Goal: Book appointment/travel/reservation

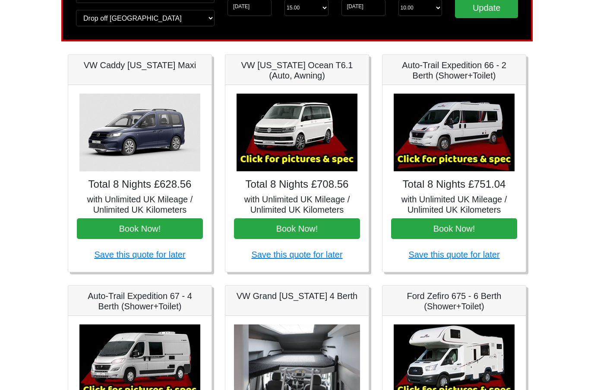
scroll to position [86, 0]
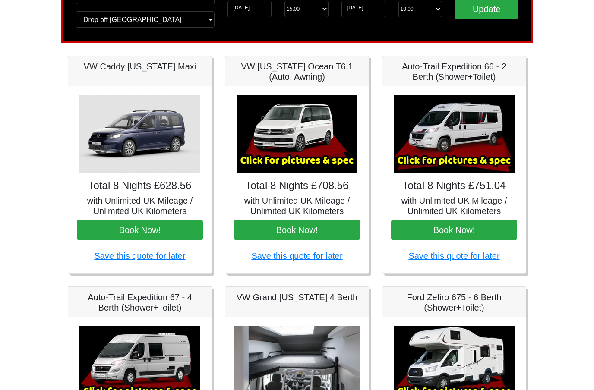
click at [474, 149] on img at bounding box center [454, 134] width 121 height 78
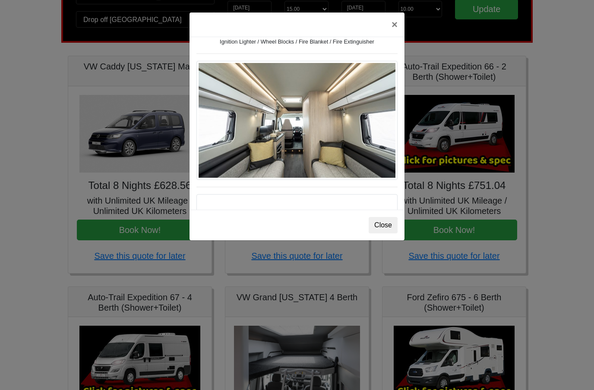
scroll to position [405, 0]
click at [337, 115] on img at bounding box center [296, 120] width 201 height 119
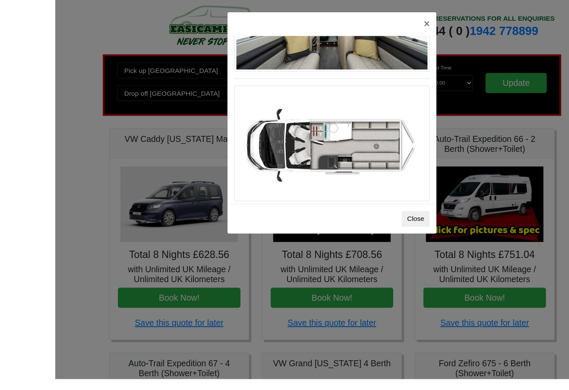
scroll to position [14, 0]
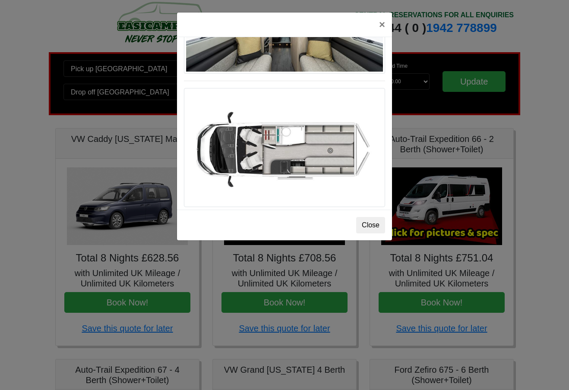
click at [383, 22] on button "×" at bounding box center [382, 25] width 20 height 24
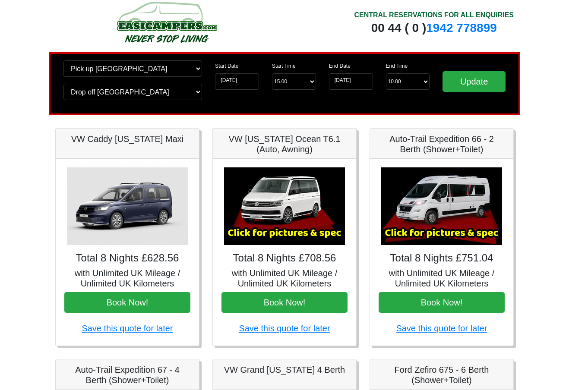
click at [302, 213] on img at bounding box center [284, 207] width 121 height 78
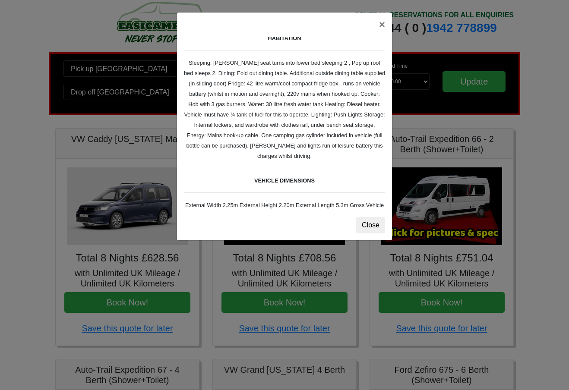
scroll to position [124, 0]
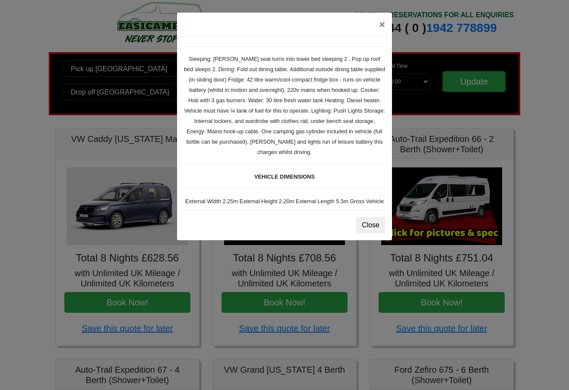
click at [383, 23] on button "×" at bounding box center [382, 25] width 20 height 24
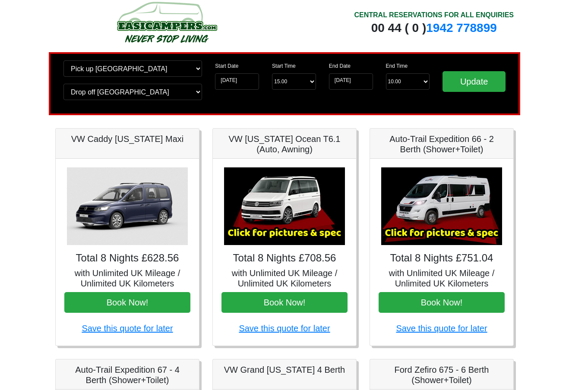
click at [471, 212] on img at bounding box center [441, 207] width 121 height 78
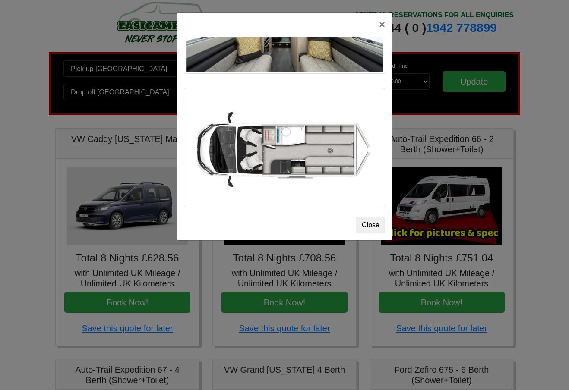
click at [384, 24] on button "×" at bounding box center [382, 25] width 20 height 24
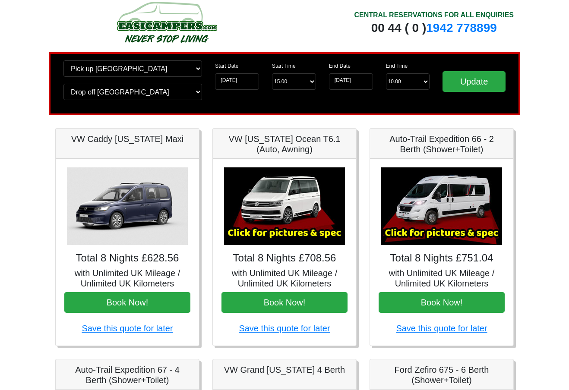
click at [465, 303] on button "Book Now!" at bounding box center [442, 302] width 126 height 21
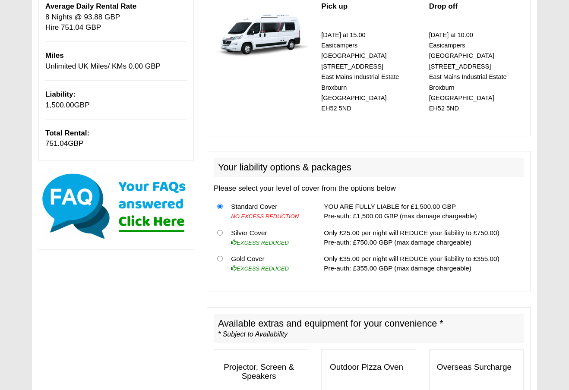
scroll to position [136, 0]
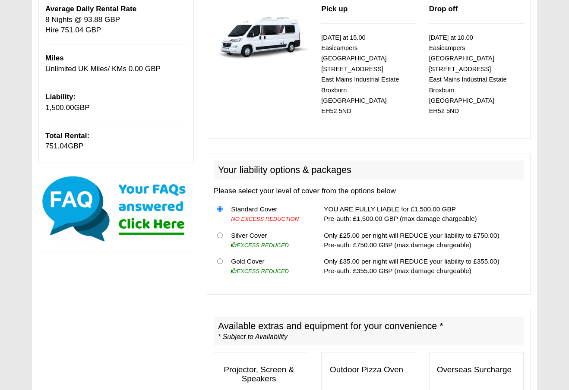
click at [231, 253] on td "Gold Cover EXCESS REDUCED" at bounding box center [269, 266] width 83 height 26
click at [221, 259] on input "radio" at bounding box center [220, 262] width 6 height 6
radio input "true"
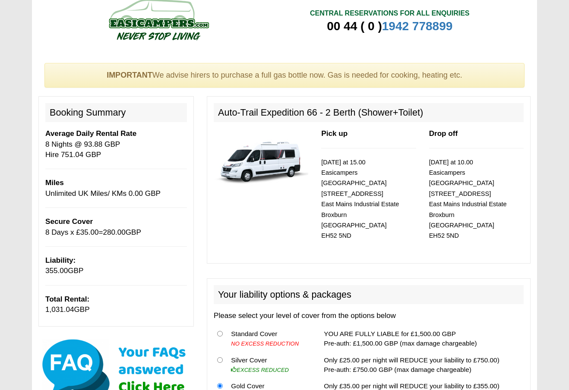
scroll to position [0, 0]
